Goal: Task Accomplishment & Management: Complete application form

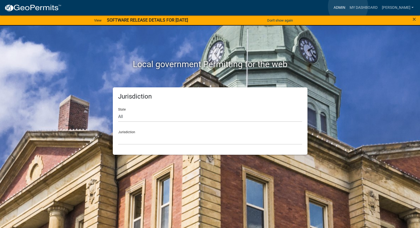
click at [347, 8] on link "Admin" at bounding box center [339, 8] width 16 height 10
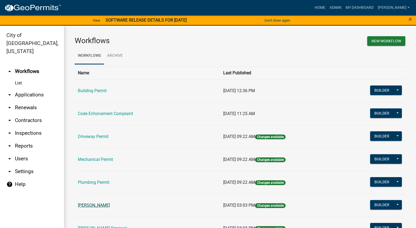
click at [96, 204] on link "[PERSON_NAME]" at bounding box center [94, 205] width 32 height 5
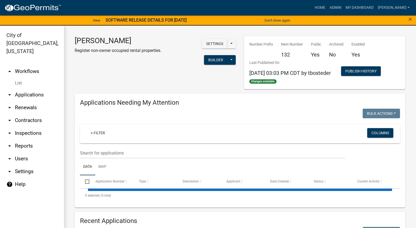
select select "3: 100"
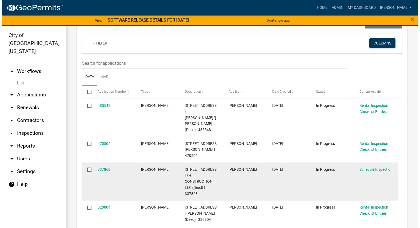
scroll to position [107, 0]
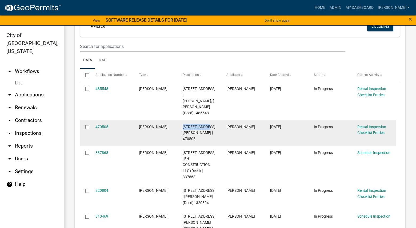
drag, startPoint x: 182, startPoint y: 127, endPoint x: 209, endPoint y: 129, distance: 27.0
click at [209, 129] on datatable-body-cell "[STREET_ADDRESS][PERSON_NAME] | 470505" at bounding box center [199, 133] width 44 height 26
copy span "[STREET_ADDRESS]"
click at [104, 125] on link "470505" at bounding box center [101, 127] width 13 height 4
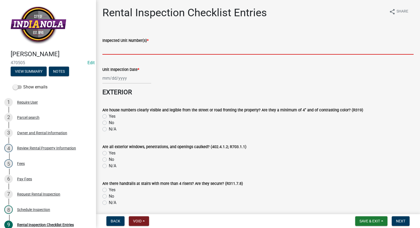
click at [120, 48] on input "Inspected Unit Number(s) *" at bounding box center [257, 49] width 311 height 11
paste input "[STREET_ADDRESS]"
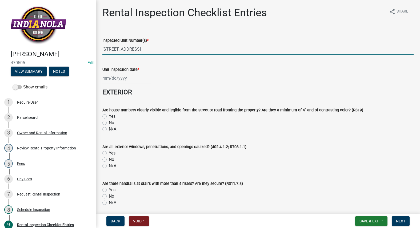
type input "[STREET_ADDRESS]"
click at [122, 79] on div at bounding box center [126, 78] width 49 height 11
select select "10"
select select "2025"
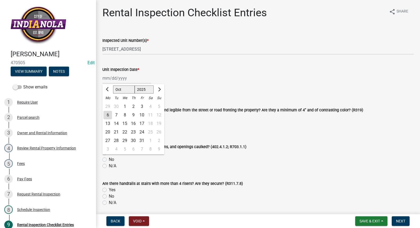
click at [106, 113] on div "6" at bounding box center [107, 115] width 9 height 9
type input "[DATE]"
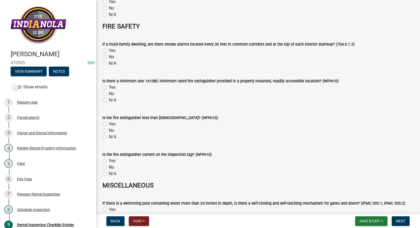
scroll to position [2362, 0]
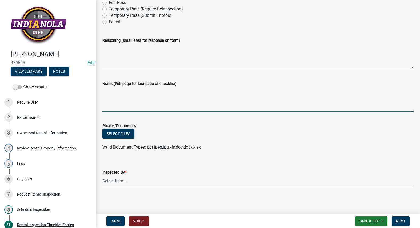
click at [128, 97] on textarea "Notes (Full page for last page of checklist)" at bounding box center [257, 99] width 311 height 25
click at [170, 95] on textarea "Install Dryer vent cover Install cover GFCI outlet (Outside)" at bounding box center [257, 99] width 311 height 25
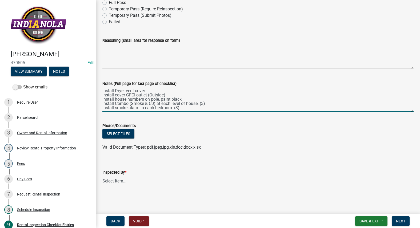
scroll to position [7, 0]
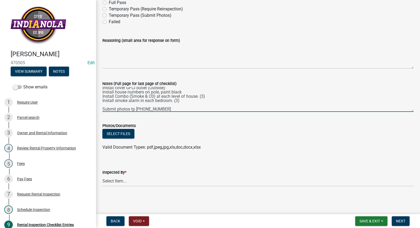
click at [135, 109] on textarea "Install Dryer vent cover Install cover GFCI outlet (Outside) Install house numb…" at bounding box center [257, 99] width 311 height 25
click at [170, 108] on textarea "Install Dryer vent cover Install cover GFCI outlet (Outside) Install house numb…" at bounding box center [257, 99] width 311 height 25
click at [206, 106] on textarea "Install Dryer vent cover Install cover GFCI outlet (Outside) Install house numb…" at bounding box center [257, 99] width 311 height 25
click at [205, 108] on textarea "Install Dryer vent cover Install cover GFCI outlet (Outside) Install house numb…" at bounding box center [257, 99] width 311 height 25
type textarea "Install Dryer vent cover Install cover GFCI outlet (Outside) Install house numb…"
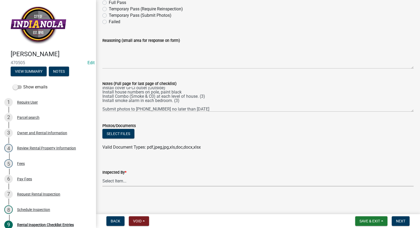
click at [118, 182] on select "Select Item... [PERSON_NAME] [PERSON_NAME] [PERSON_NAME]" at bounding box center [257, 181] width 311 height 11
click at [102, 176] on select "Select Item... [PERSON_NAME] [PERSON_NAME] [PERSON_NAME]" at bounding box center [257, 181] width 311 height 11
select select "3237a74e-59b5-424e-94fe-d72df491538c"
click at [105, 25] on div "Failed" at bounding box center [257, 22] width 311 height 6
click at [109, 21] on label "Failed" at bounding box center [114, 22] width 11 height 6
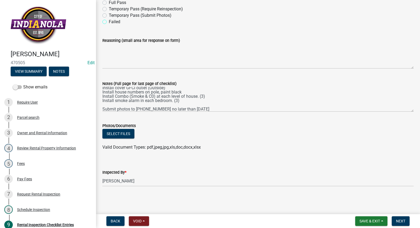
click at [109, 21] on input "Failed" at bounding box center [110, 20] width 3 height 3
radio input "true"
click at [394, 219] on button "Next" at bounding box center [400, 221] width 18 height 10
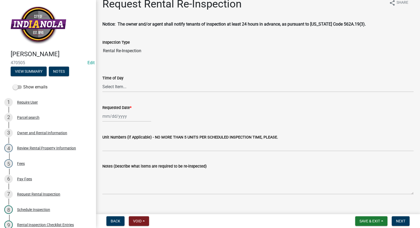
scroll to position [16, 0]
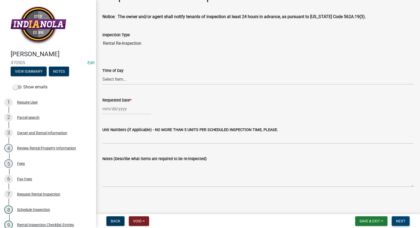
click at [405, 218] on button "Next" at bounding box center [400, 221] width 18 height 10
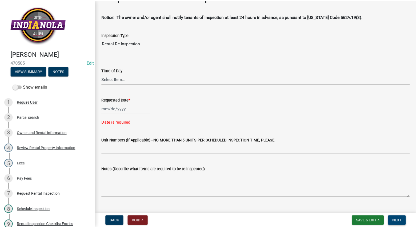
scroll to position [0, 0]
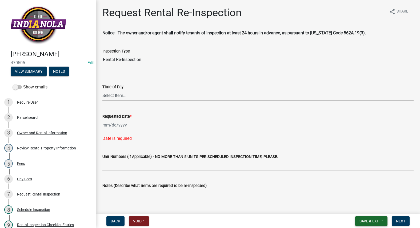
click at [366, 220] on span "Save & Exit" at bounding box center [369, 221] width 21 height 4
click at [369, 204] on button "Save & Exit" at bounding box center [366, 207] width 43 height 13
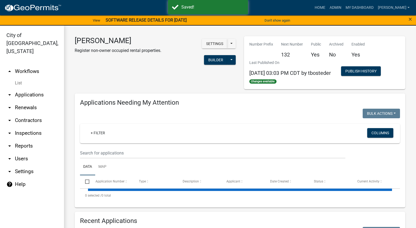
select select "3: 100"
